Goal: Task Accomplishment & Management: Use online tool/utility

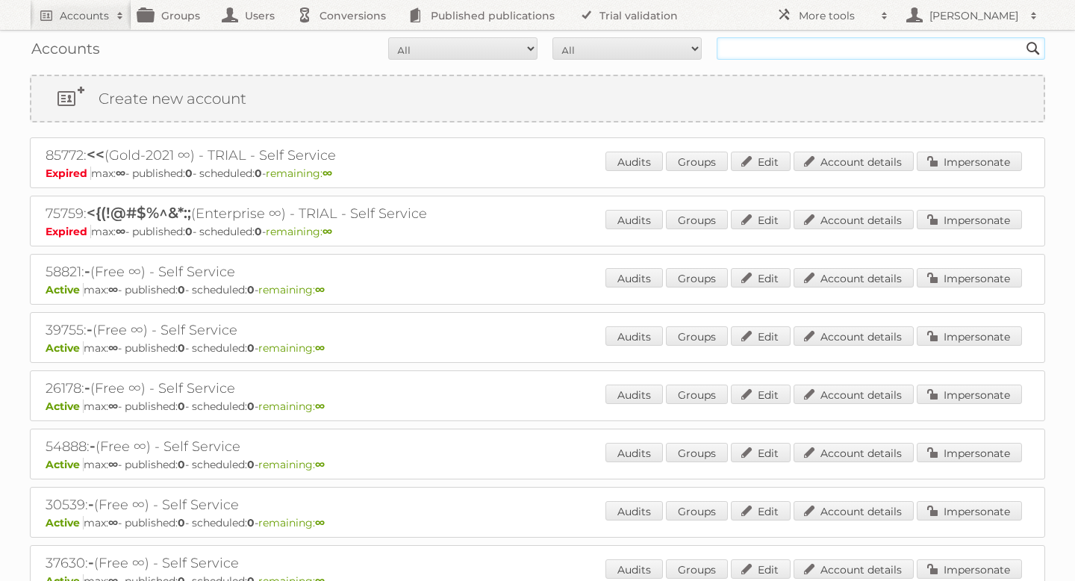
click at [756, 51] on input "text" at bounding box center [880, 48] width 328 height 22
type input "prijshamer"
click at [1022, 37] on input "Search" at bounding box center [1033, 48] width 22 height 22
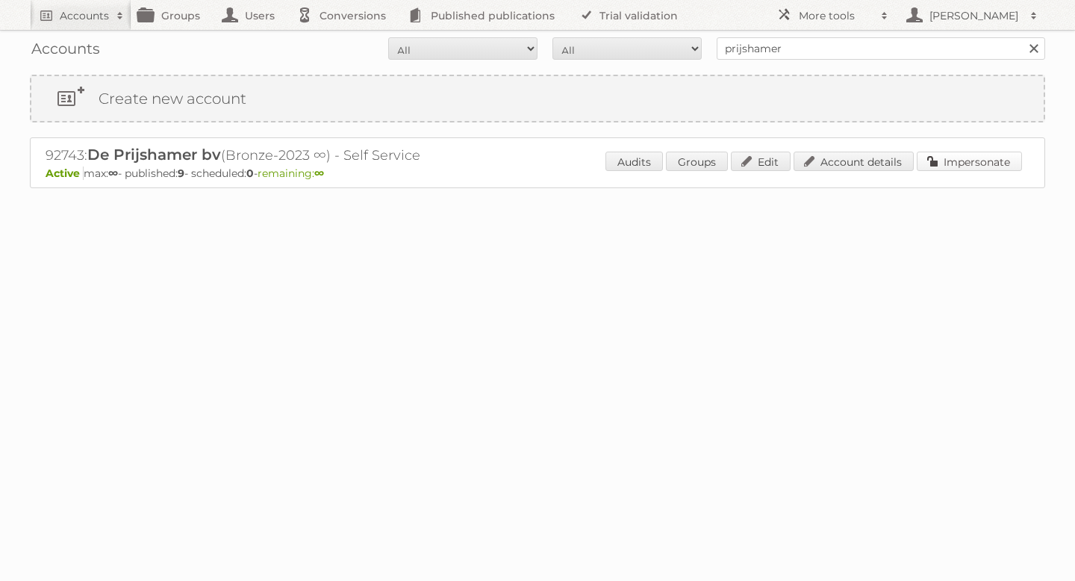
click at [968, 163] on link "Impersonate" at bounding box center [968, 160] width 105 height 19
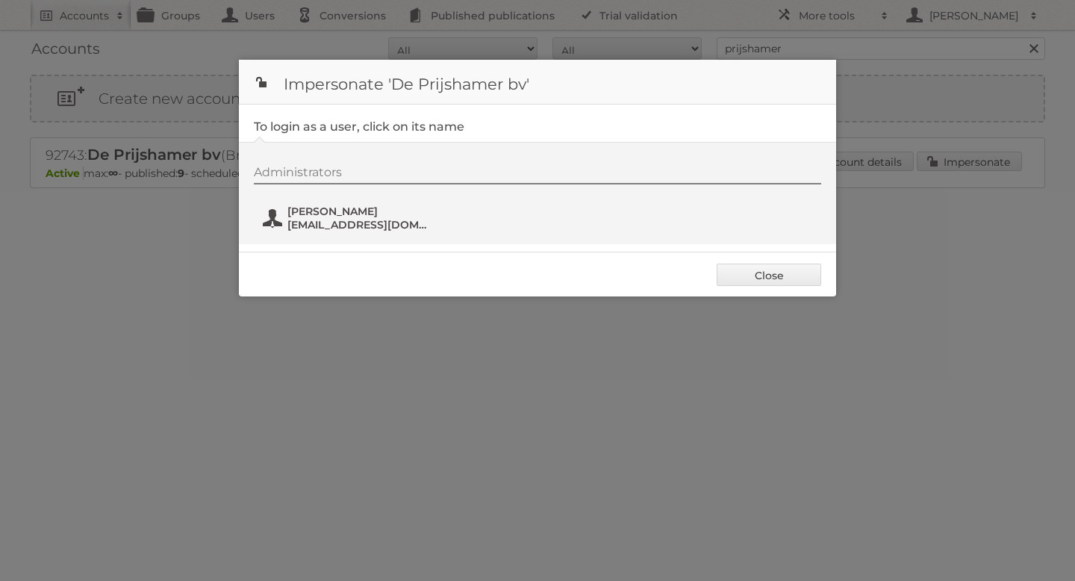
click at [390, 221] on span "[EMAIL_ADDRESS][DOMAIN_NAME]" at bounding box center [359, 224] width 145 height 13
